Goal: Information Seeking & Learning: Learn about a topic

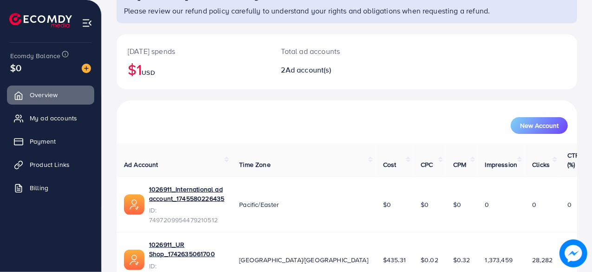
scroll to position [77, 0]
click at [49, 168] on span "Product Links" at bounding box center [52, 164] width 40 height 9
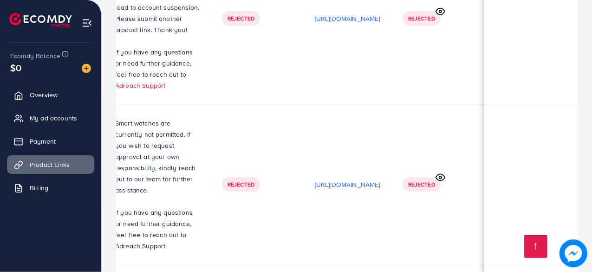
scroll to position [8723, 0]
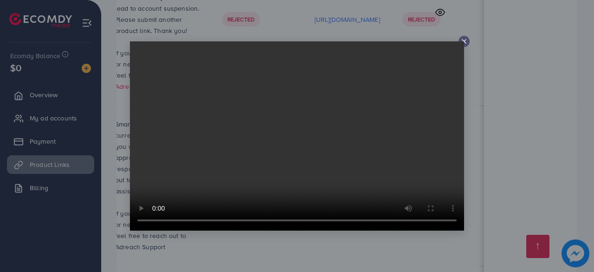
click at [460, 43] on video at bounding box center [297, 135] width 334 height 189
click at [465, 42] on line at bounding box center [464, 41] width 4 height 4
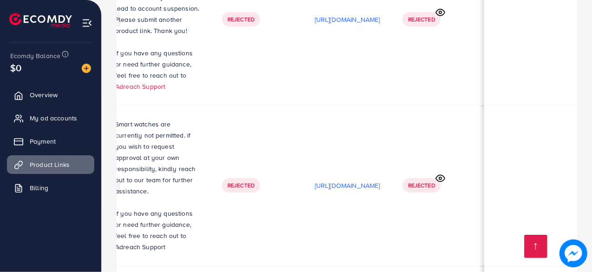
scroll to position [0, 321]
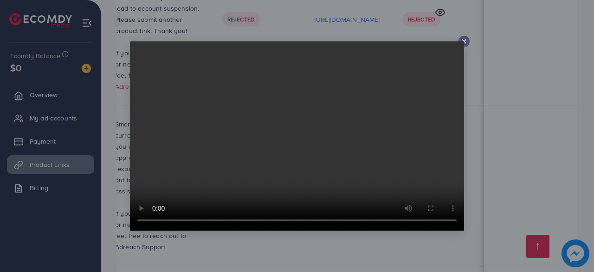
click at [468, 45] on div at bounding box center [464, 41] width 11 height 11
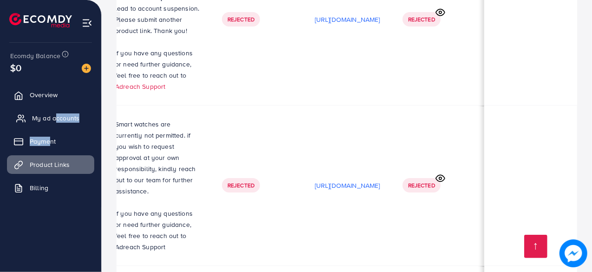
drag, startPoint x: 50, startPoint y: 129, endPoint x: 53, endPoint y: 119, distance: 10.1
click at [53, 119] on ul "Overview My ad accounts Payment Product Links Billing" at bounding box center [50, 144] width 101 height 125
click at [53, 119] on span "My ad accounts" at bounding box center [55, 117] width 47 height 9
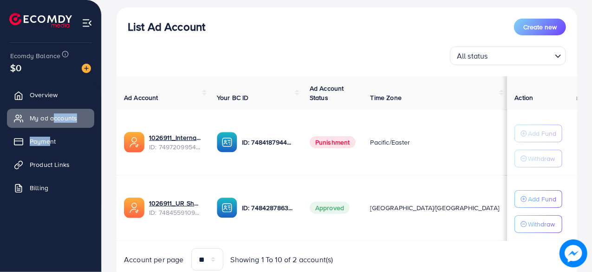
scroll to position [104, 0]
click at [162, 34] on div "List Ad Account Create new" at bounding box center [347, 26] width 438 height 17
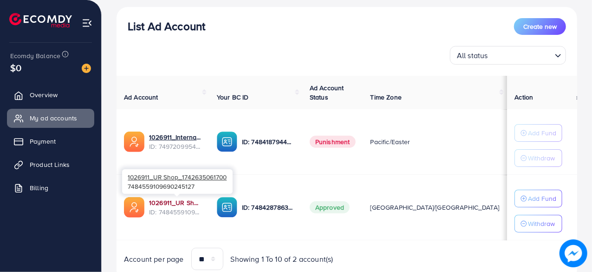
click at [158, 200] on link "1026911_UR Shop_1742635061700" at bounding box center [175, 202] width 53 height 9
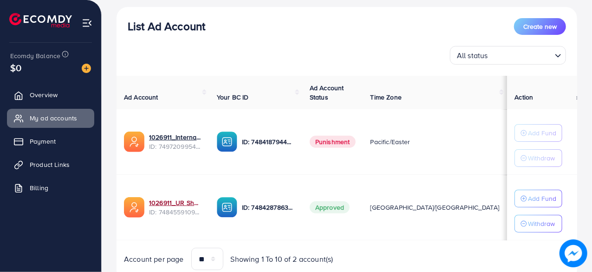
scroll to position [138, 0]
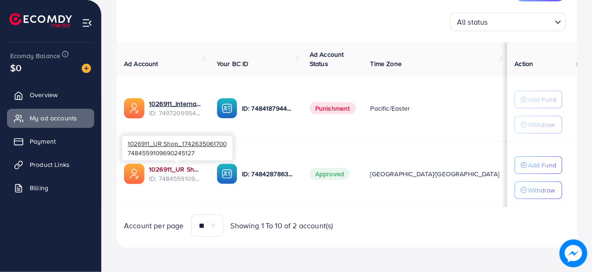
click at [168, 164] on link "1026911_UR Shop_1742635061700" at bounding box center [175, 168] width 53 height 9
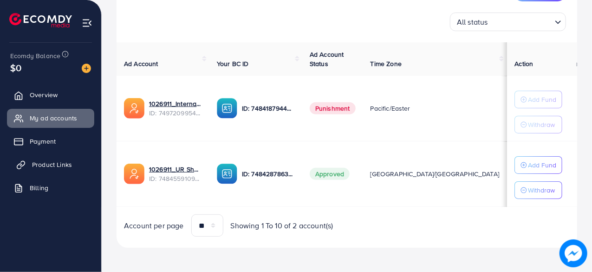
click at [49, 170] on link "Product Links" at bounding box center [50, 164] width 87 height 19
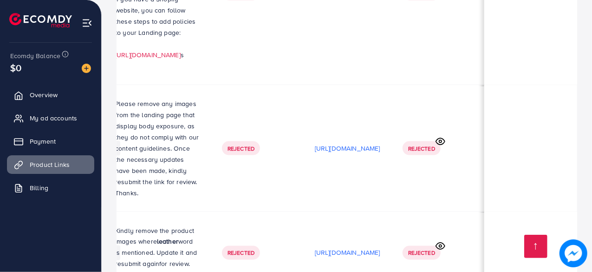
scroll to position [0, 299]
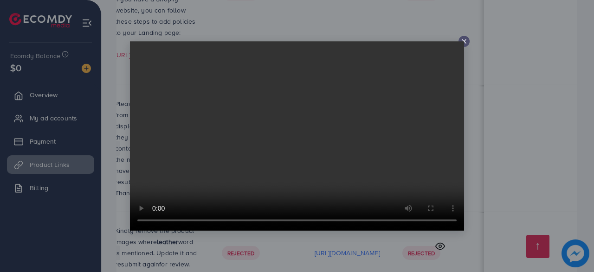
click at [466, 42] on icon at bounding box center [464, 41] width 7 height 7
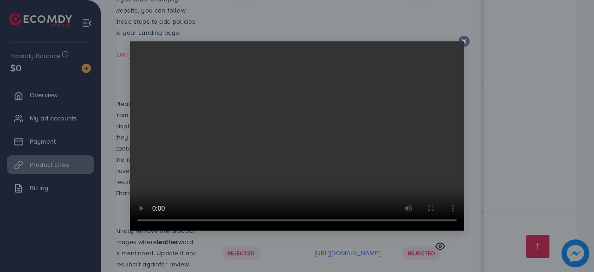
click at [465, 40] on icon at bounding box center [464, 41] width 7 height 7
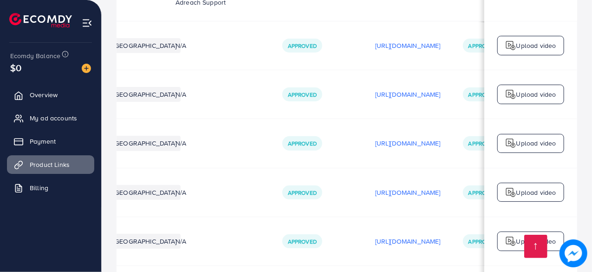
scroll to position [0, 0]
